Goal: Task Accomplishment & Management: Use online tool/utility

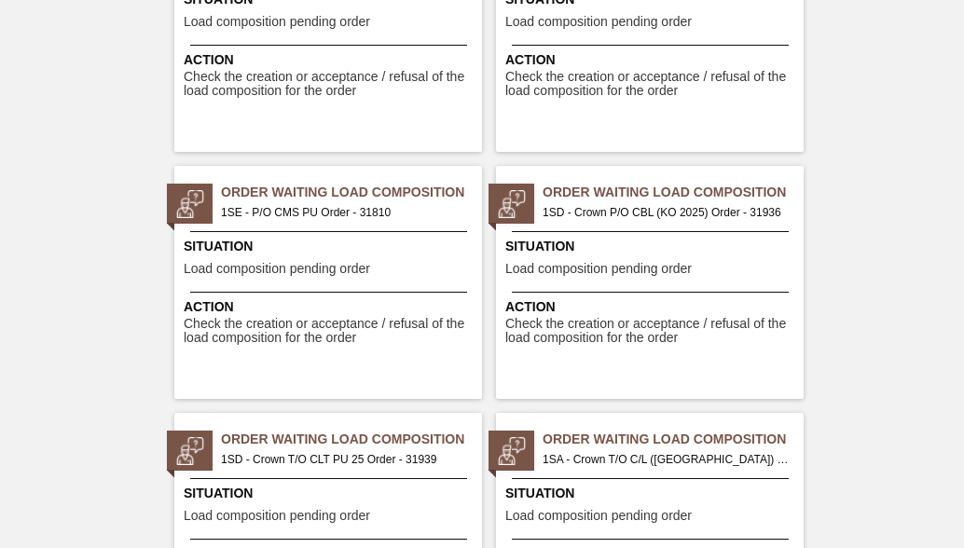
scroll to position [3077, 0]
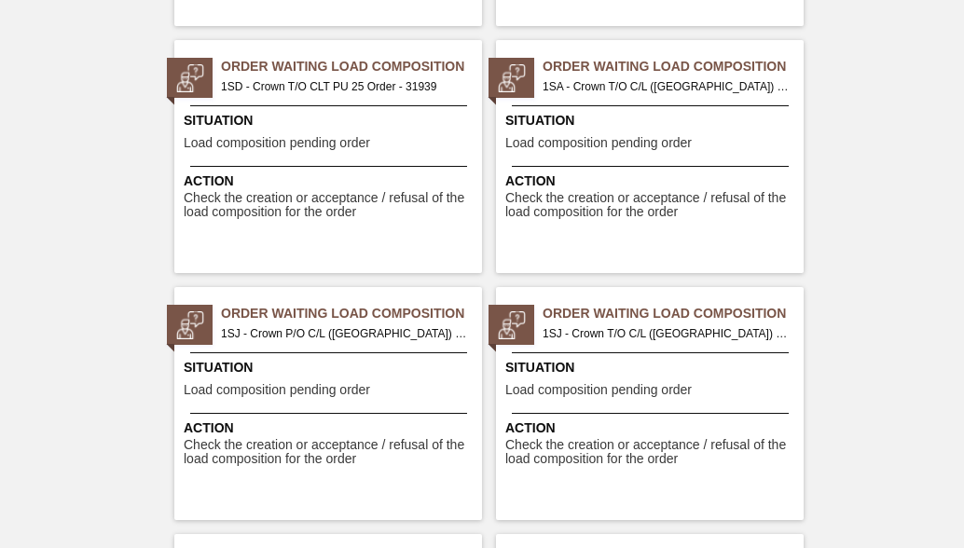
click at [331, 334] on span "1SJ - Crown P/O C/L (Hogwarts) Order - 32181" at bounding box center [344, 334] width 246 height 21
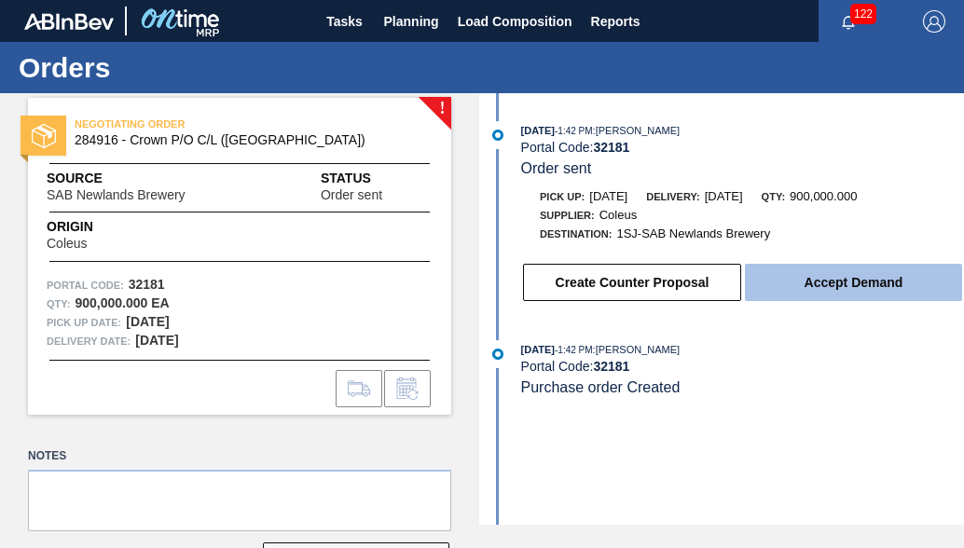
click at [819, 290] on button "Accept Demand" at bounding box center [853, 282] width 217 height 37
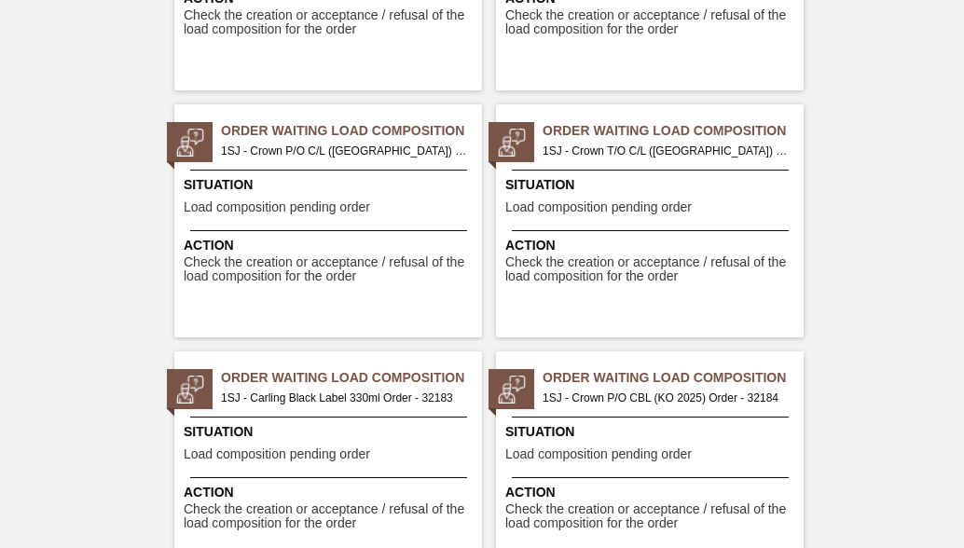
scroll to position [3450, 0]
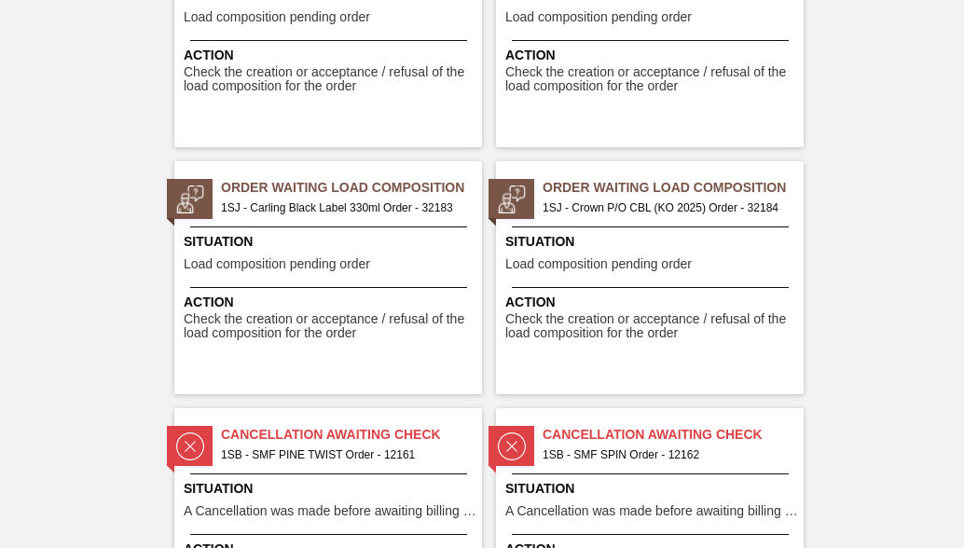
click at [360, 208] on span "1SJ - Carling Black Label 330ml Order - 32183" at bounding box center [344, 208] width 246 height 21
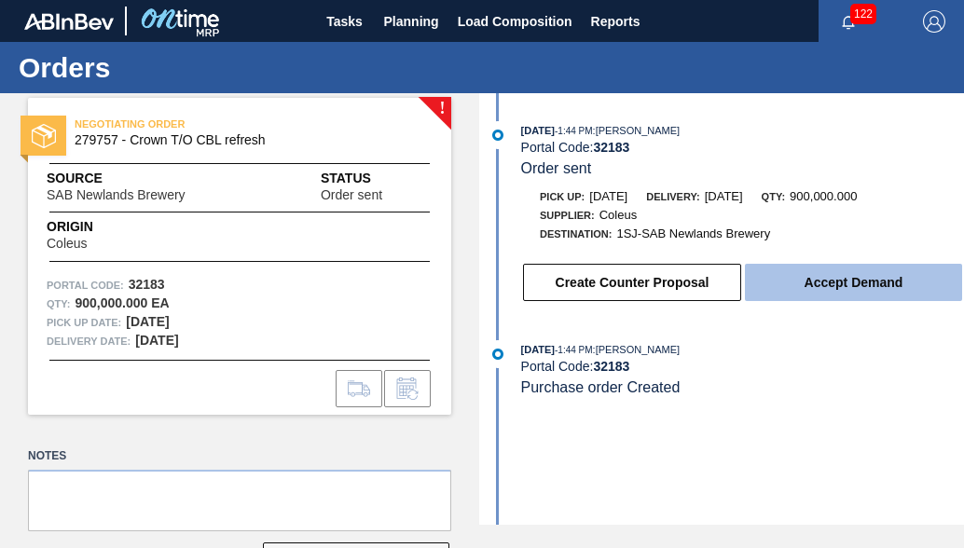
click at [809, 296] on button "Accept Demand" at bounding box center [853, 282] width 217 height 37
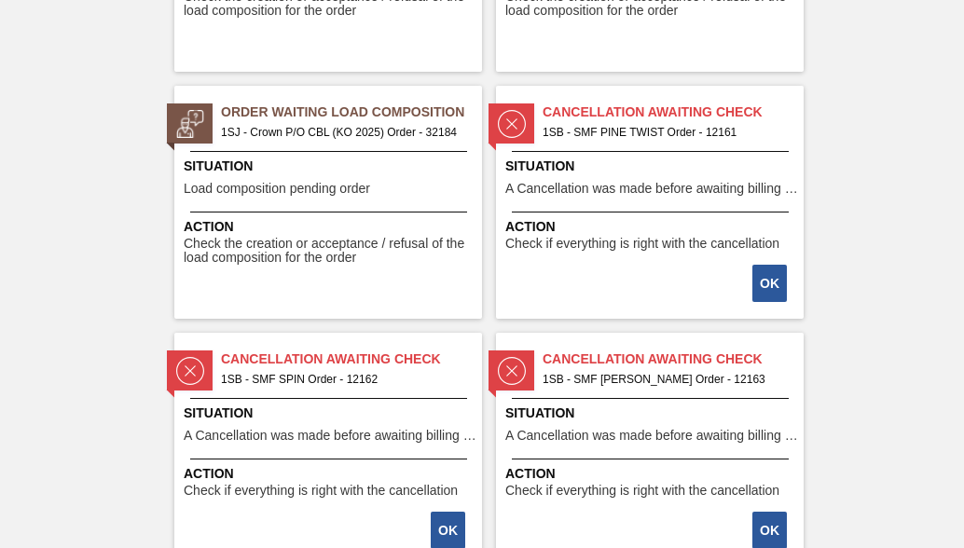
scroll to position [3450, 0]
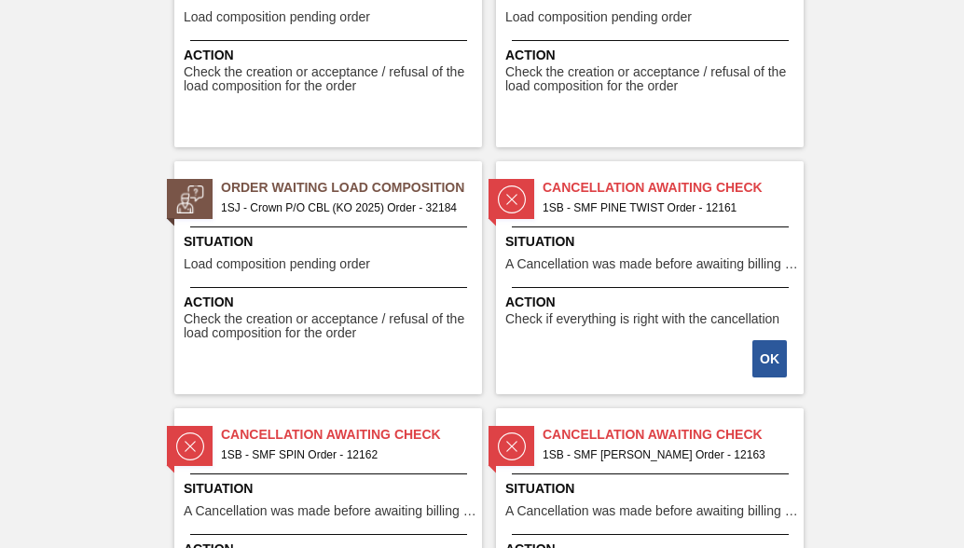
click at [272, 199] on span "1SJ - Crown P/O CBL (KO 2025) Order - 32184" at bounding box center [344, 208] width 246 height 21
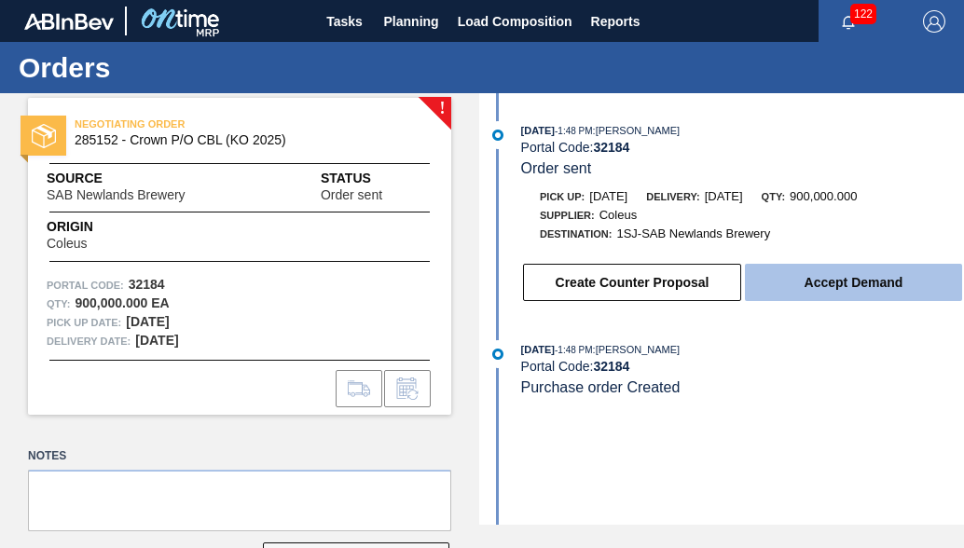
click at [822, 295] on button "Accept Demand" at bounding box center [853, 282] width 217 height 37
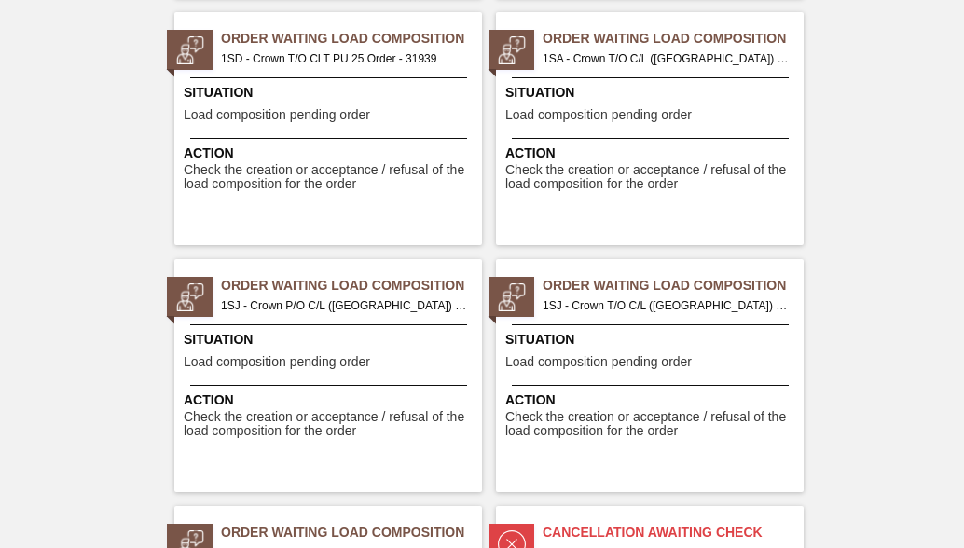
scroll to position [3077, 0]
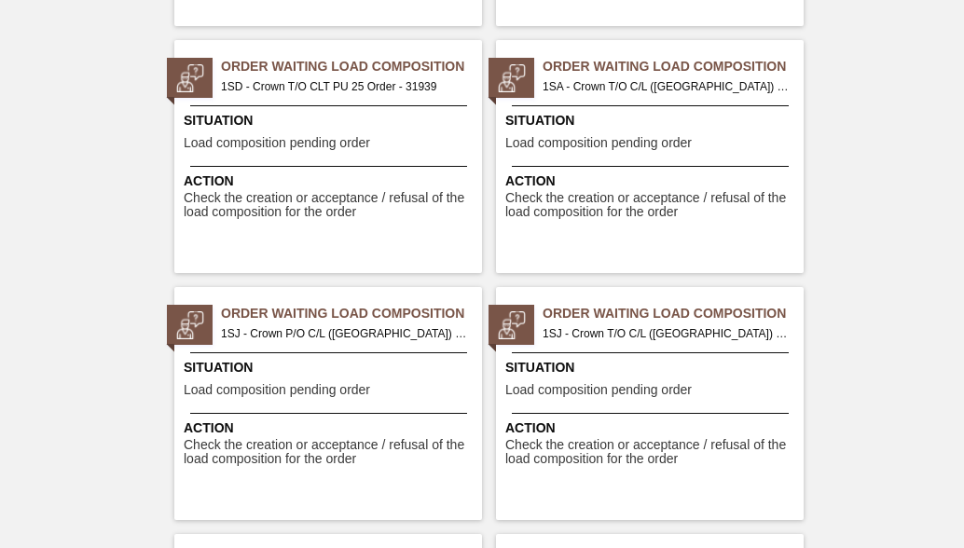
click at [296, 341] on span "1SJ - Crown P/O C/L (Hogwarts) Order - 32181" at bounding box center [344, 334] width 246 height 21
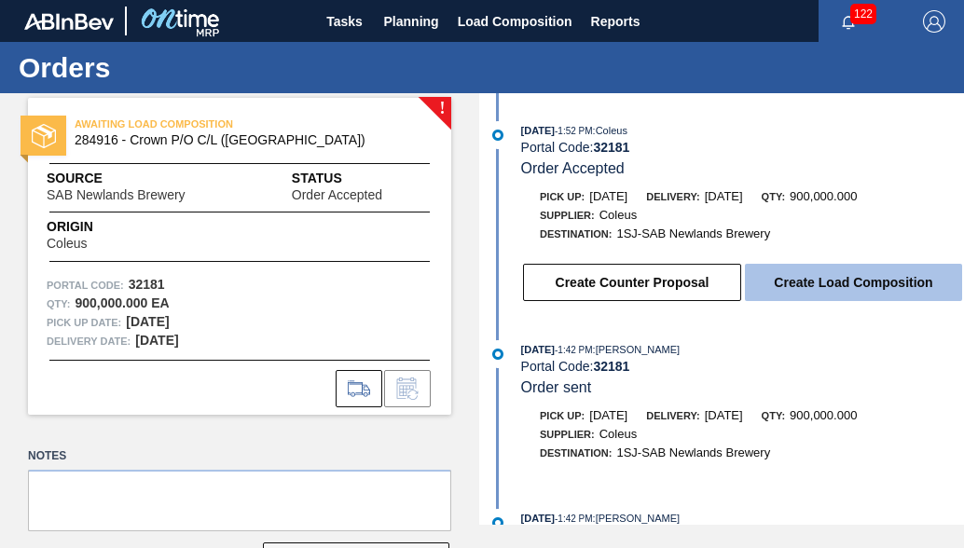
click at [771, 282] on button "Create Load Composition" at bounding box center [853, 282] width 217 height 37
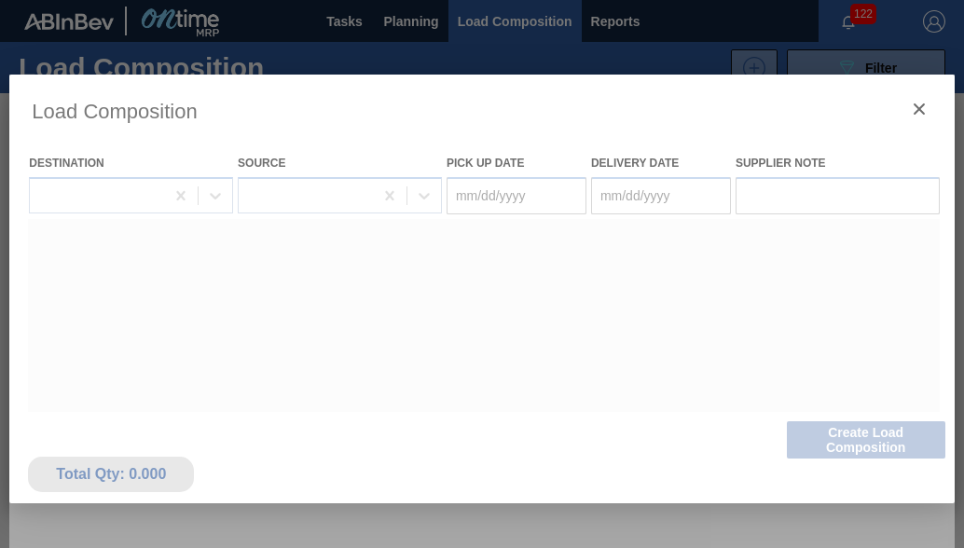
type Date "09/27/2025"
type Date "09/28/2025"
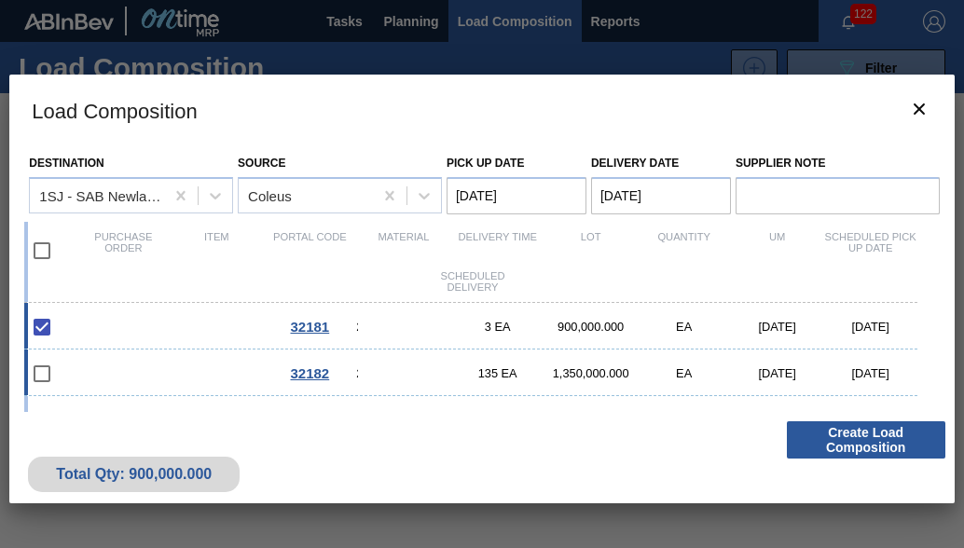
click at [251, 382] on div "32182 284922 - Crown T/O C/L (Hogwarts) 135 EA 1,350,000.000 EA 09/26/2025 09/2…" at bounding box center [470, 373] width 892 height 47
checkbox input "true"
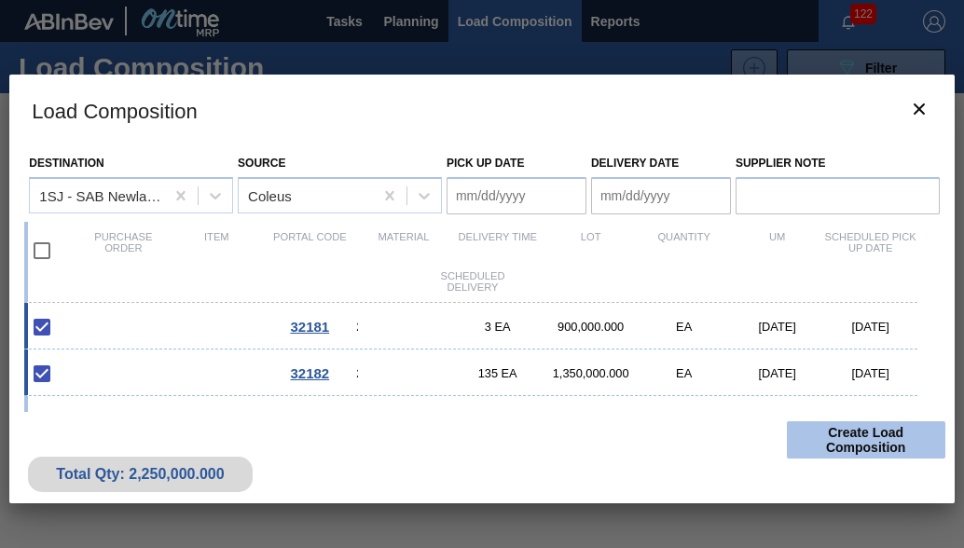
click at [812, 442] on button "Create Load Composition" at bounding box center [866, 439] width 159 height 37
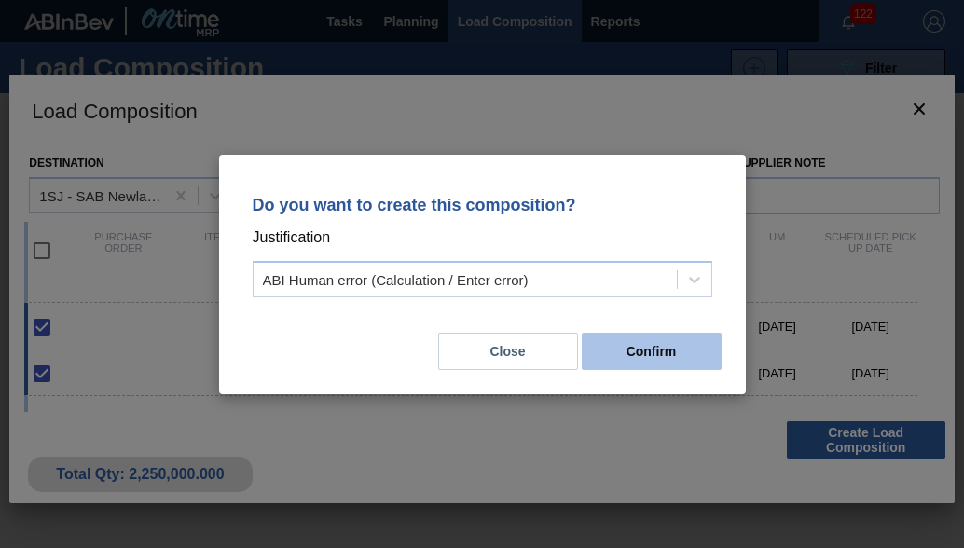
click at [662, 363] on button "Confirm" at bounding box center [652, 351] width 140 height 37
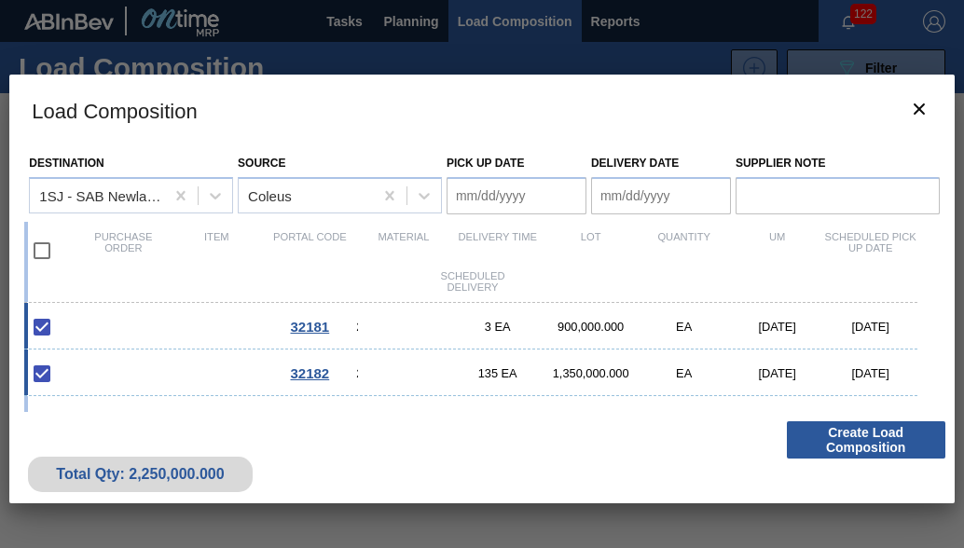
click at [535, 208] on Date "Pick up Date" at bounding box center [517, 195] width 140 height 37
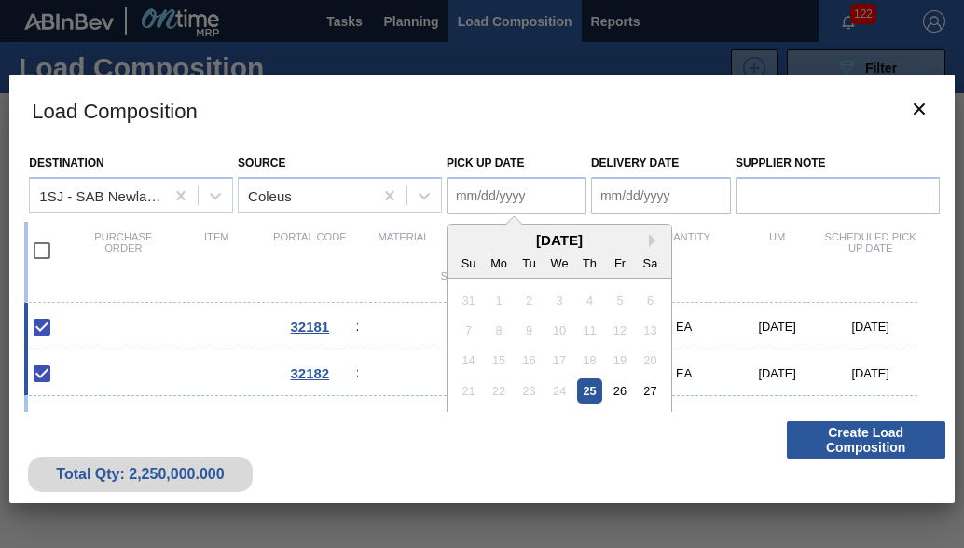
click at [595, 388] on div "25" at bounding box center [589, 391] width 25 height 25
type Date "[DATE]"
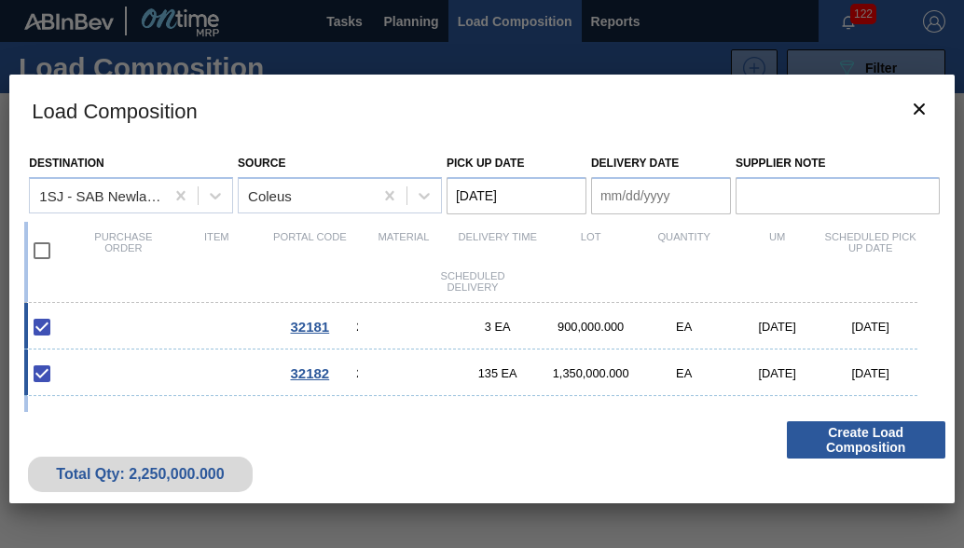
click at [656, 210] on Date "Delivery Date" at bounding box center [661, 195] width 140 height 37
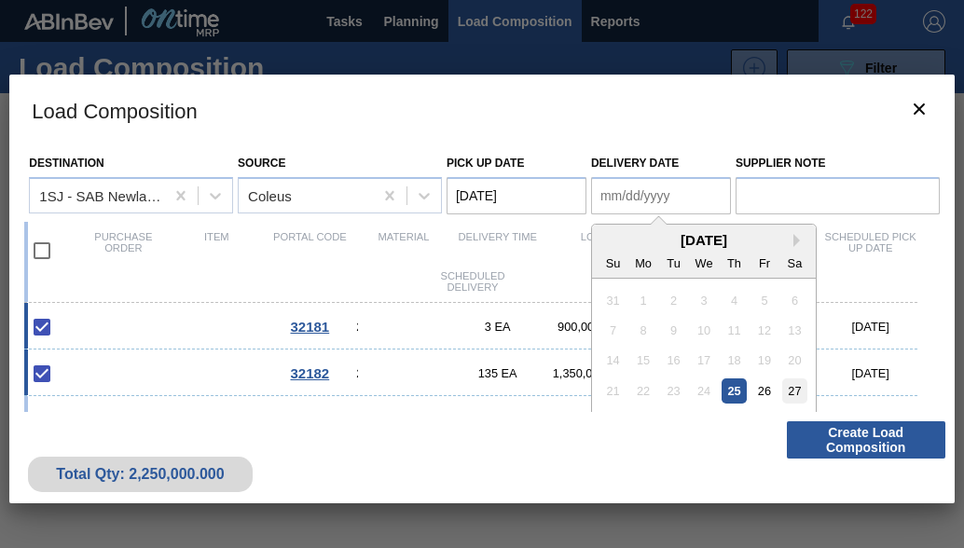
click at [794, 400] on div "27" at bounding box center [794, 391] width 25 height 25
type Date "09/27/2025"
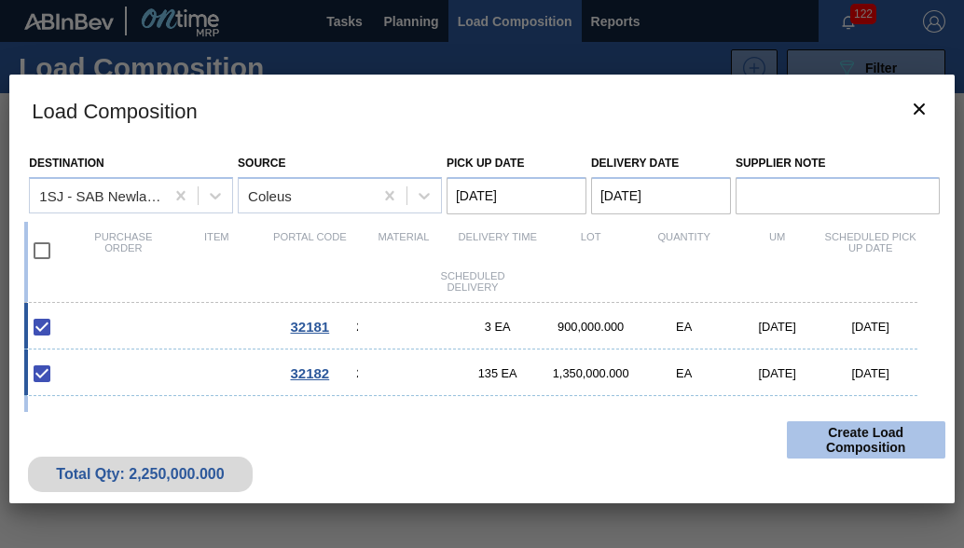
click at [860, 441] on button "Create Load Composition" at bounding box center [866, 439] width 159 height 37
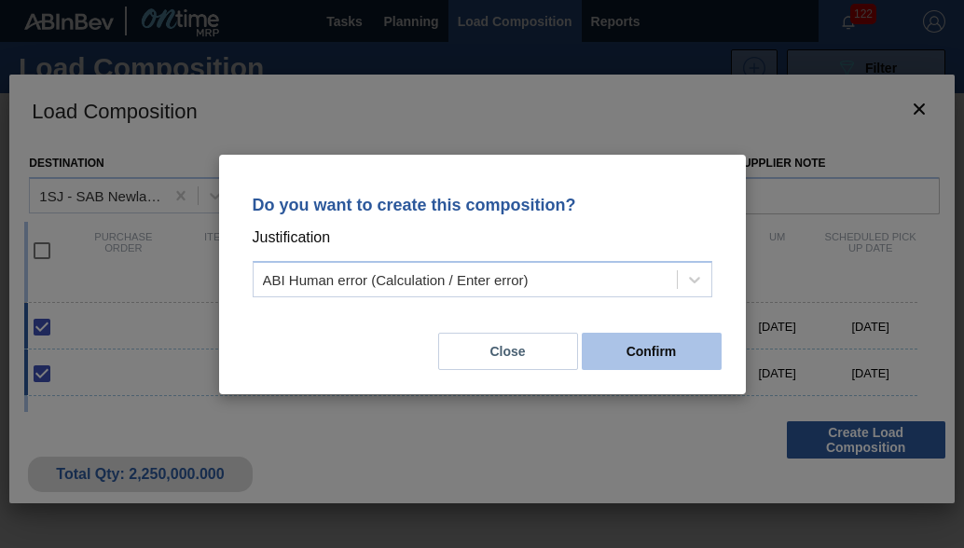
click at [648, 343] on button "Confirm" at bounding box center [652, 351] width 140 height 37
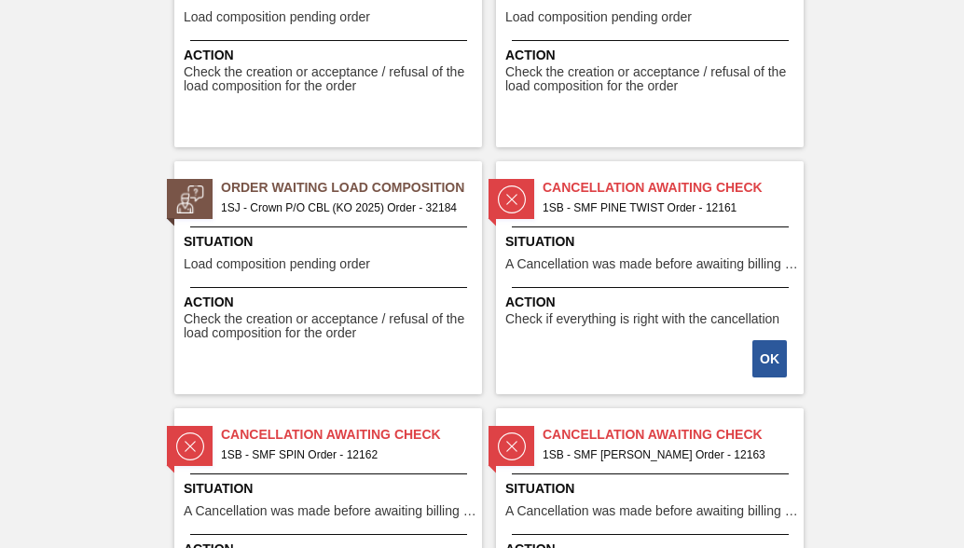
scroll to position [3264, 0]
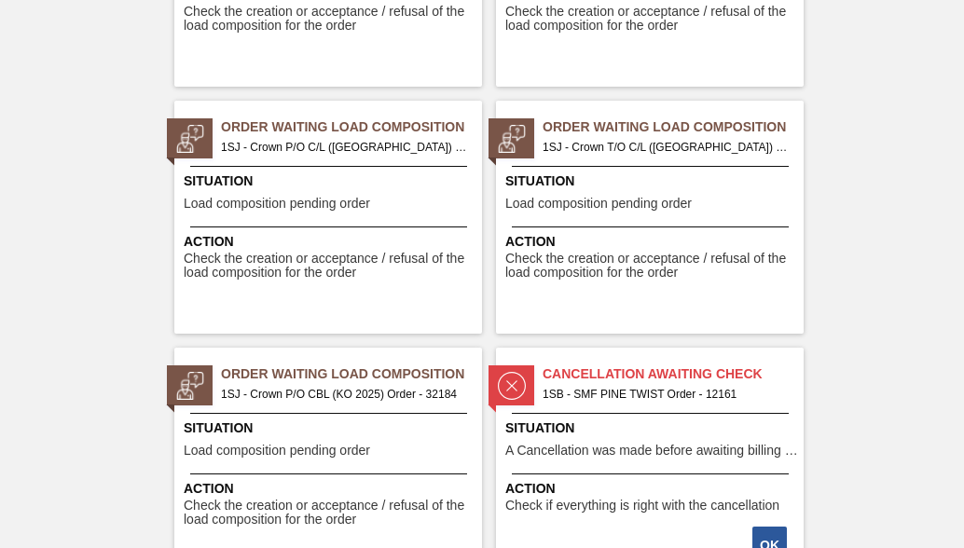
click at [298, 421] on span "Situation" at bounding box center [331, 429] width 294 height 20
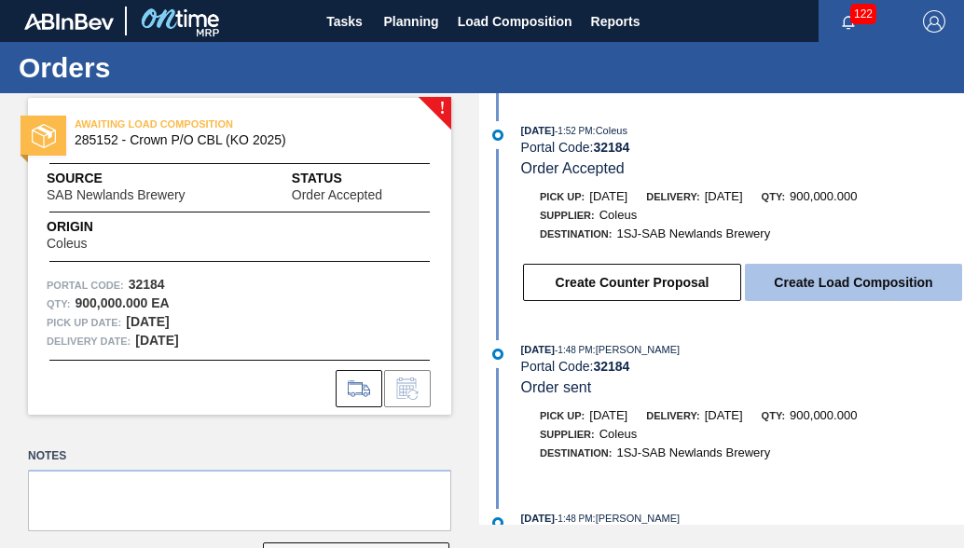
click at [863, 290] on button "Create Load Composition" at bounding box center [853, 282] width 217 height 37
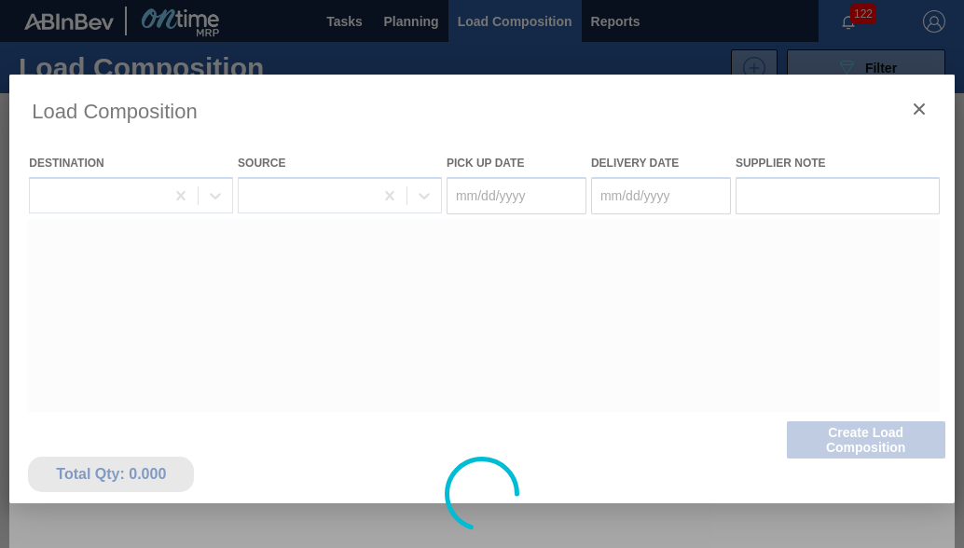
type Date "[DATE]"
type Date "09/27/2025"
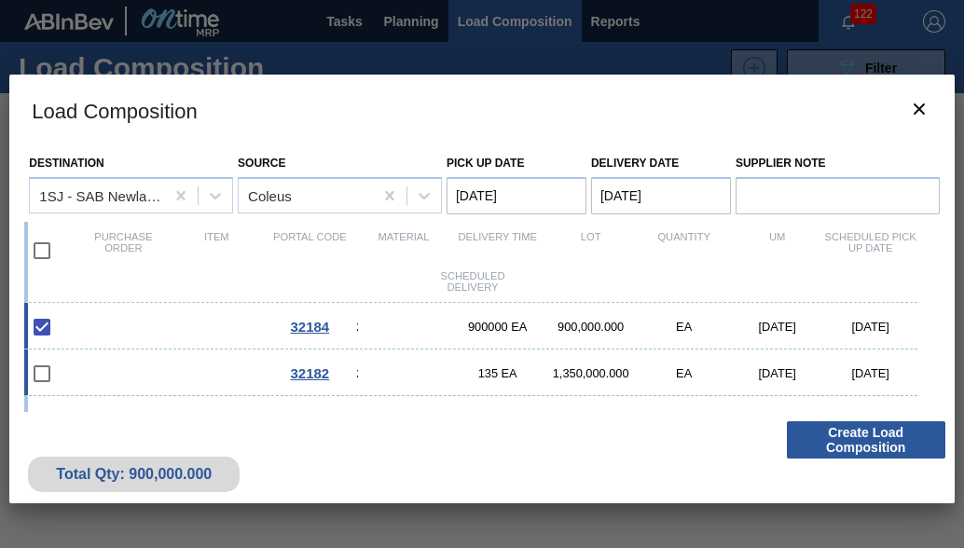
click at [198, 389] on div "32182 284922 - Crown T/O C/L (Hogwarts) 135 EA 1,350,000.000 EA 09/26/2025 09/2…" at bounding box center [470, 373] width 892 height 47
checkbox input "true"
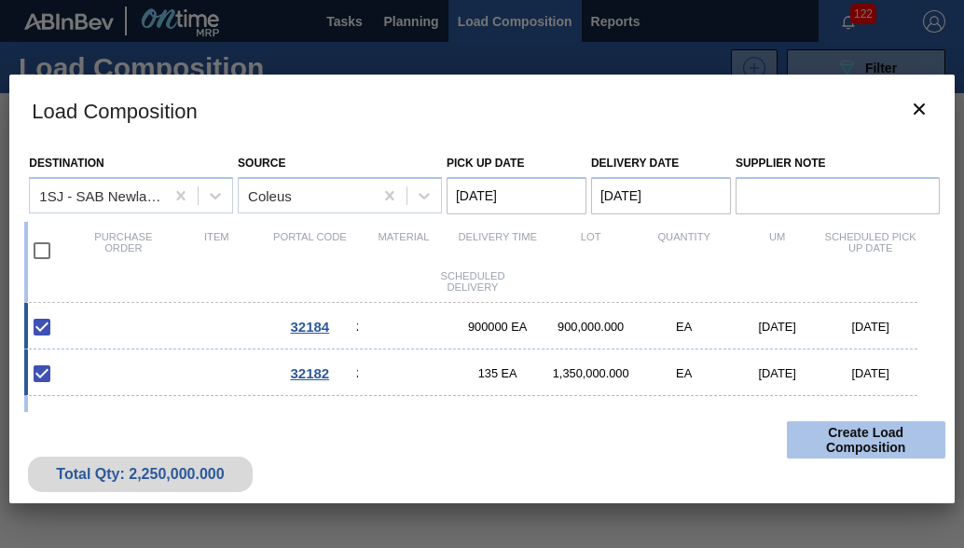
click at [862, 440] on button "Create Load Composition" at bounding box center [866, 439] width 159 height 37
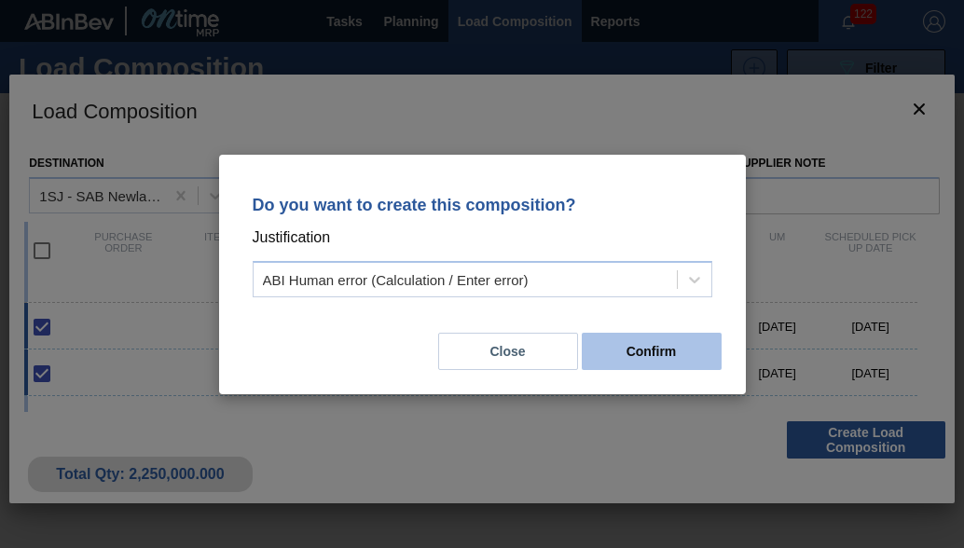
click at [682, 359] on button "Confirm" at bounding box center [652, 351] width 140 height 37
